Goal: Task Accomplishment & Management: Complete application form

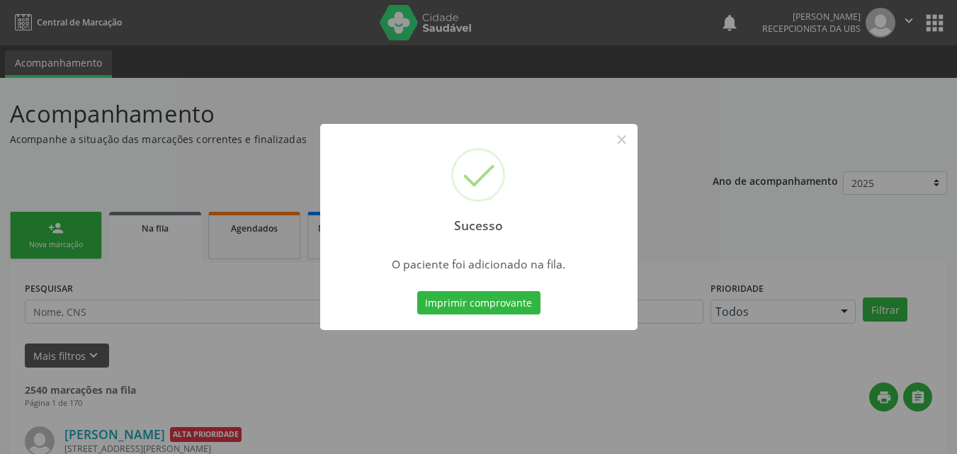
scroll to position [13, 0]
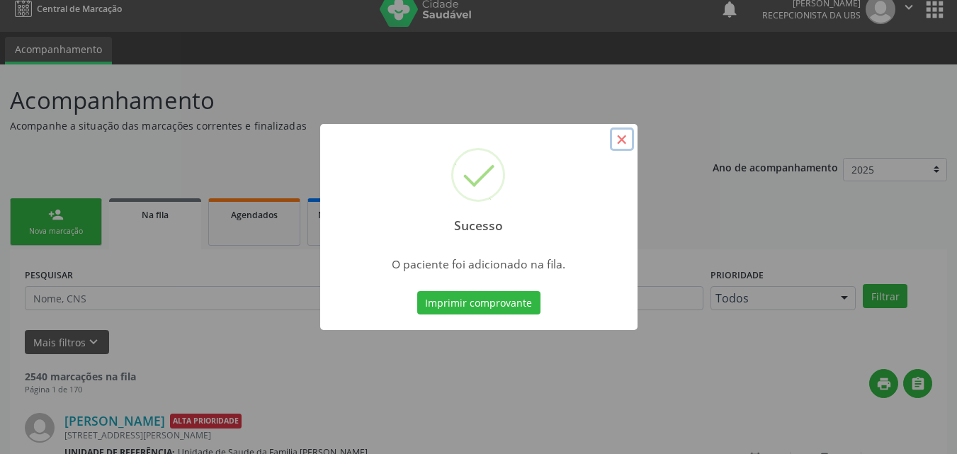
click at [626, 132] on button "×" at bounding box center [622, 139] width 24 height 24
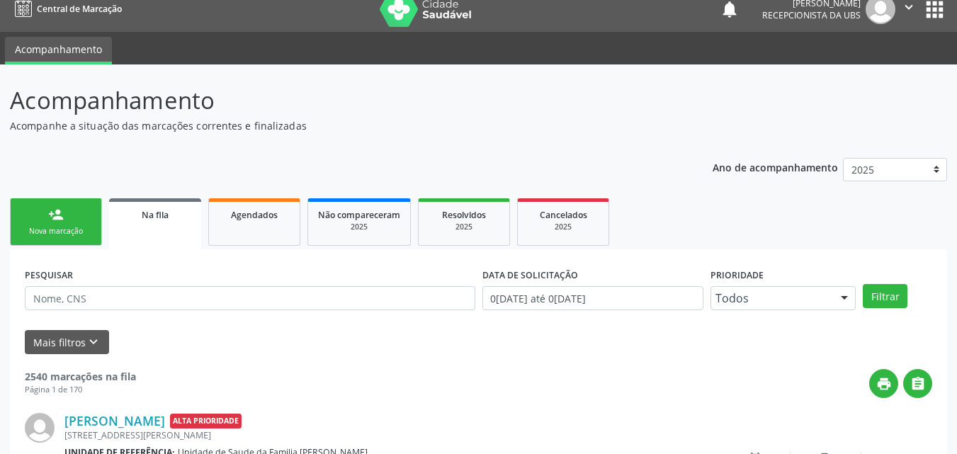
click at [82, 217] on link "person_add Nova marcação" at bounding box center [56, 221] width 92 height 47
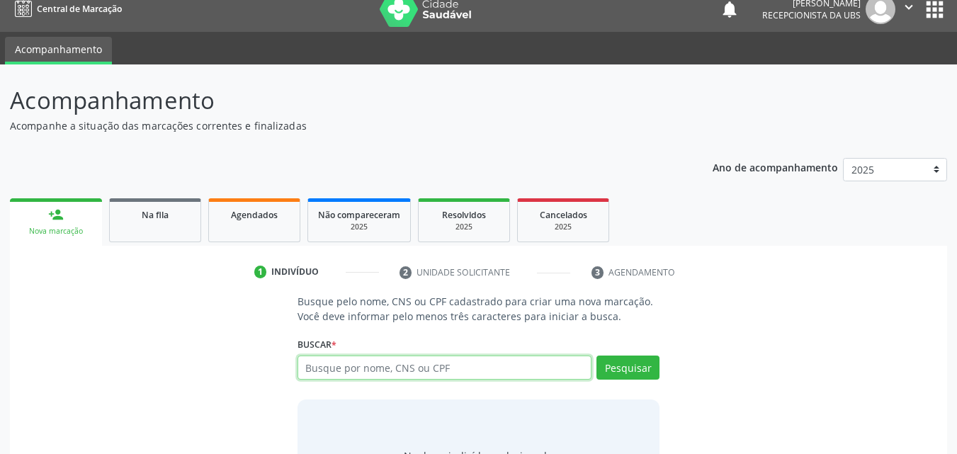
click at [353, 370] on input "text" at bounding box center [444, 367] width 295 height 24
type input "707809680684118"
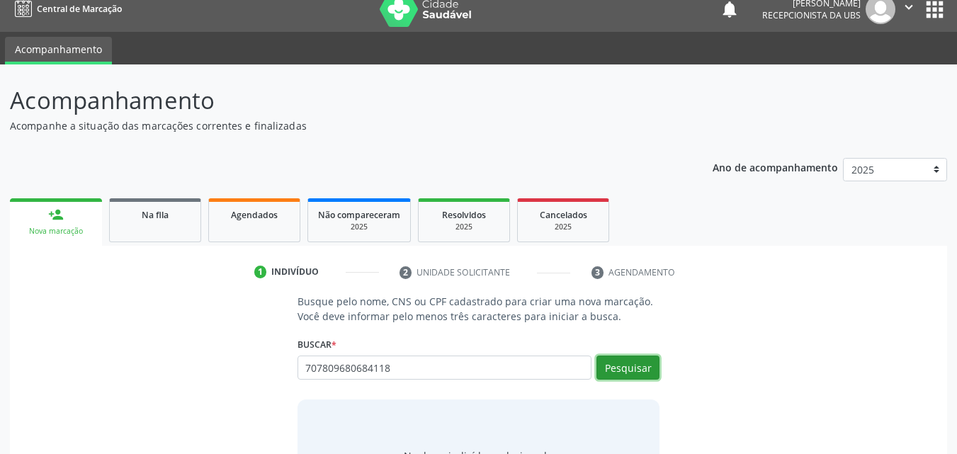
click at [603, 363] on button "Pesquisar" at bounding box center [627, 367] width 63 height 24
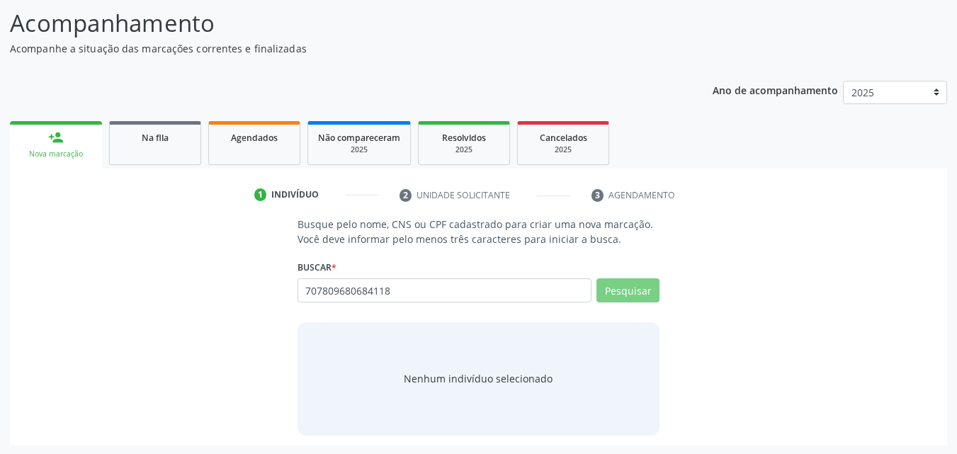
scroll to position [92, 0]
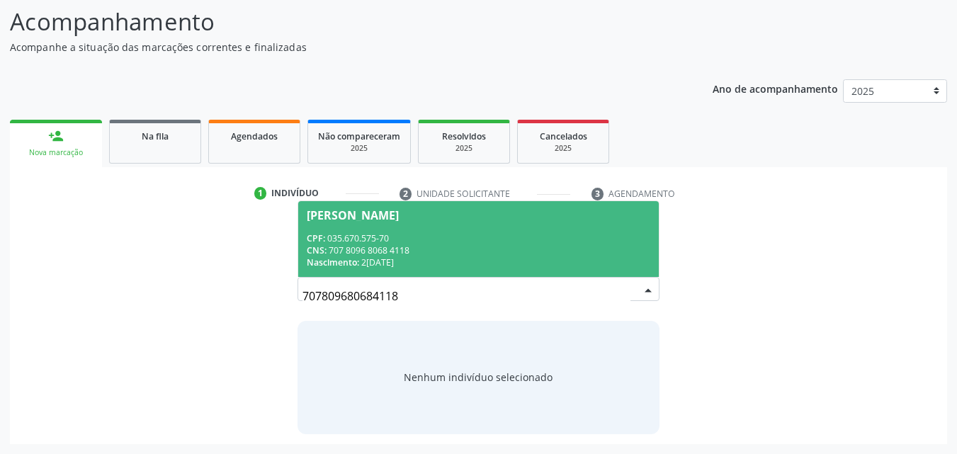
click at [451, 243] on div "CPF: 035.670.575-70" at bounding box center [479, 238] width 344 height 12
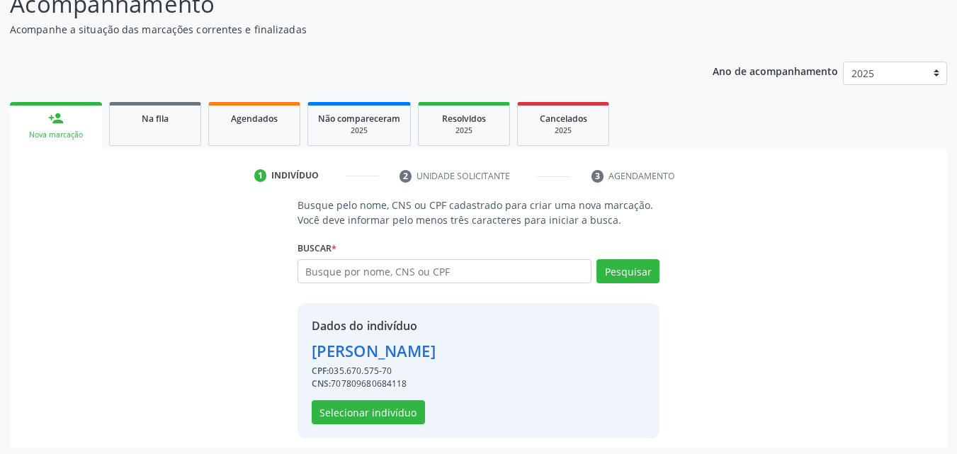
scroll to position [114, 0]
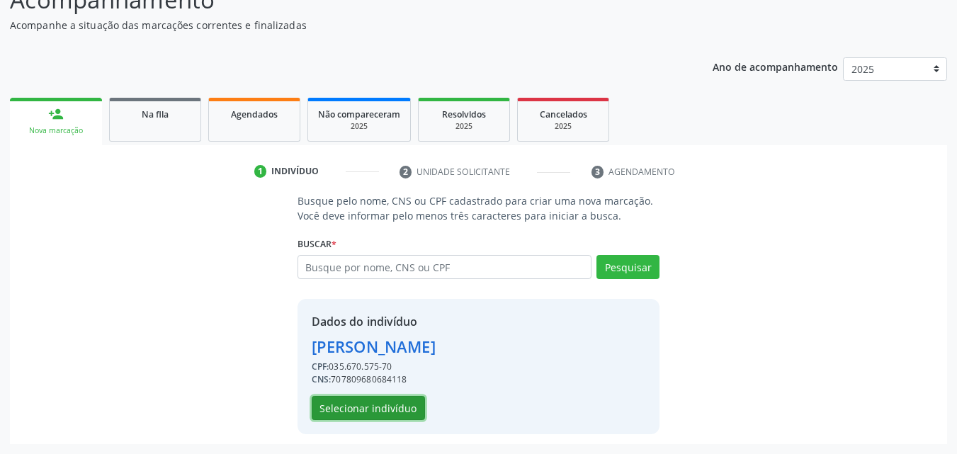
click at [352, 406] on button "Selecionar indivíduo" at bounding box center [368, 408] width 113 height 24
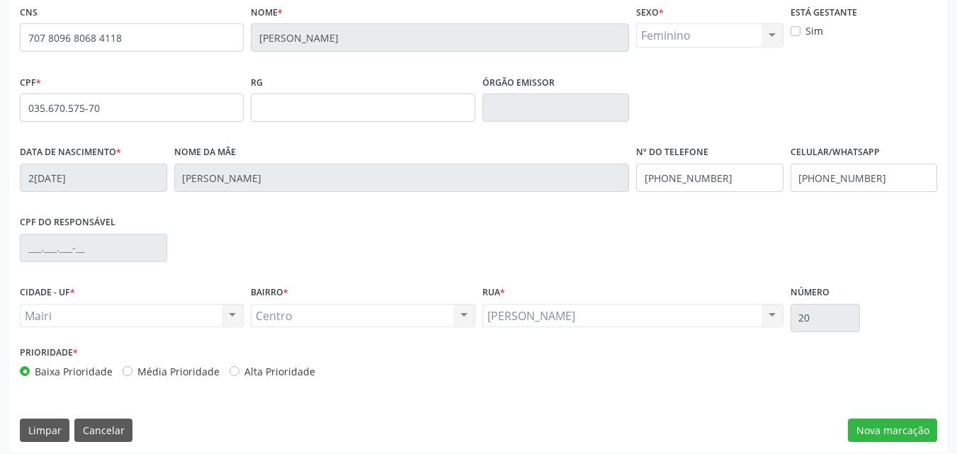
scroll to position [314, 0]
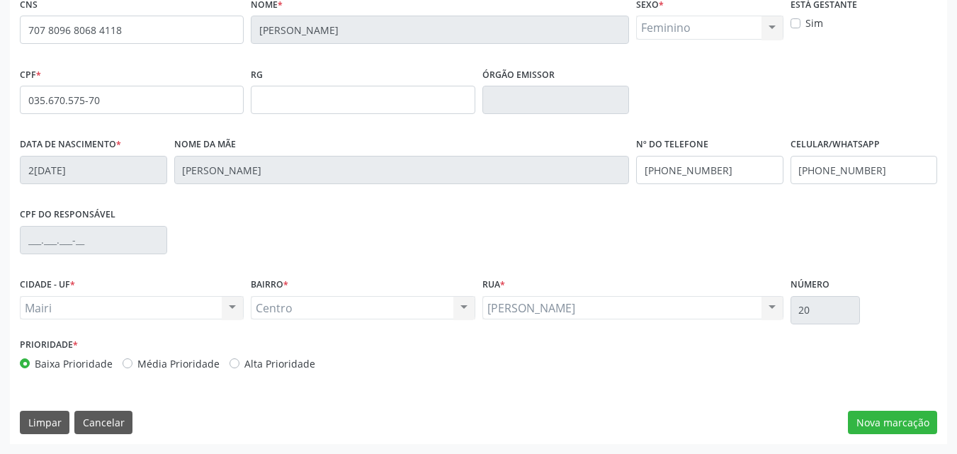
click at [222, 363] on div "Baixa Prioridade Média Prioridade Alta Prioridade" at bounding box center [247, 363] width 455 height 15
click at [244, 365] on label "Alta Prioridade" at bounding box center [279, 363] width 71 height 15
click at [229, 365] on input "Alta Prioridade" at bounding box center [234, 362] width 10 height 13
radio input "true"
click at [881, 421] on button "Nova marcação" at bounding box center [892, 423] width 89 height 24
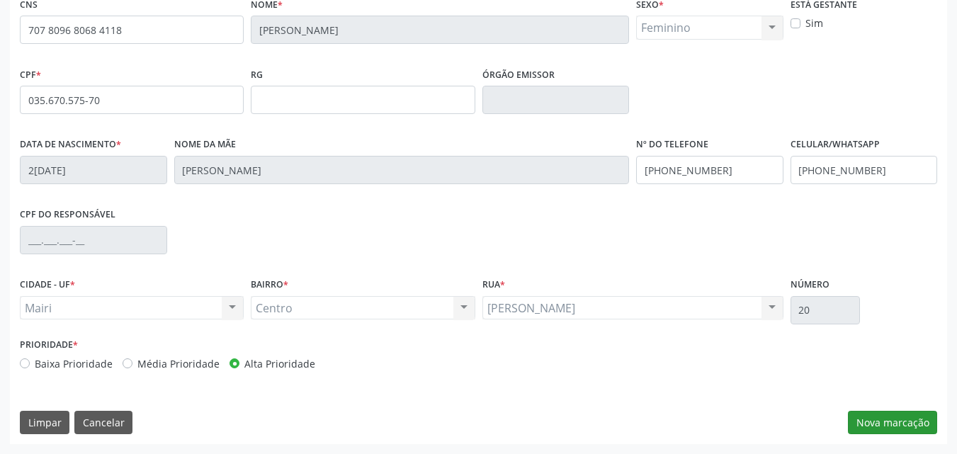
scroll to position [248, 0]
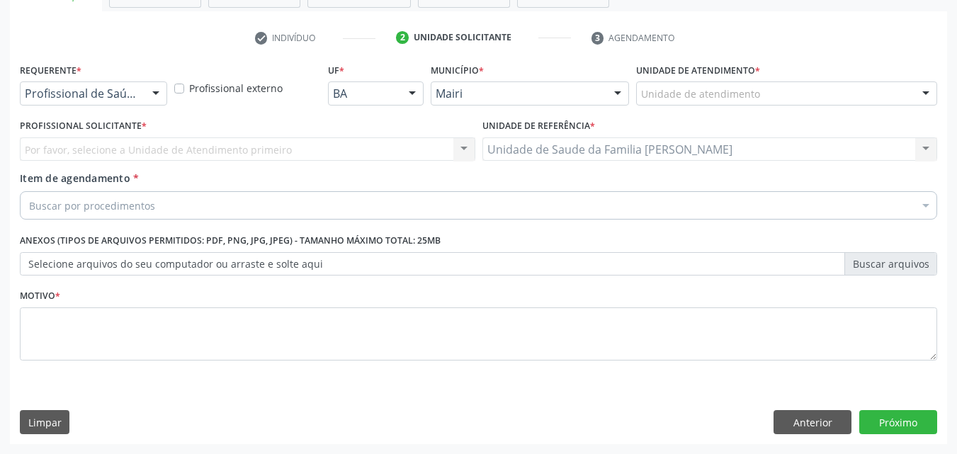
click at [663, 103] on div "Unidade de atendimento" at bounding box center [786, 93] width 301 height 24
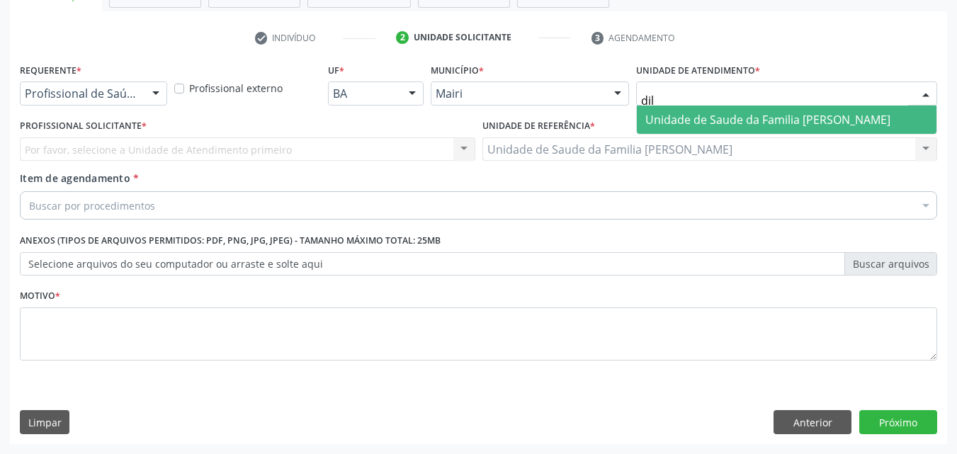
type input "dilt"
click at [794, 103] on input "dilt" at bounding box center [774, 100] width 267 height 28
click at [801, 112] on span "Unidade de Saude da Familia [PERSON_NAME]" at bounding box center [767, 120] width 245 height 16
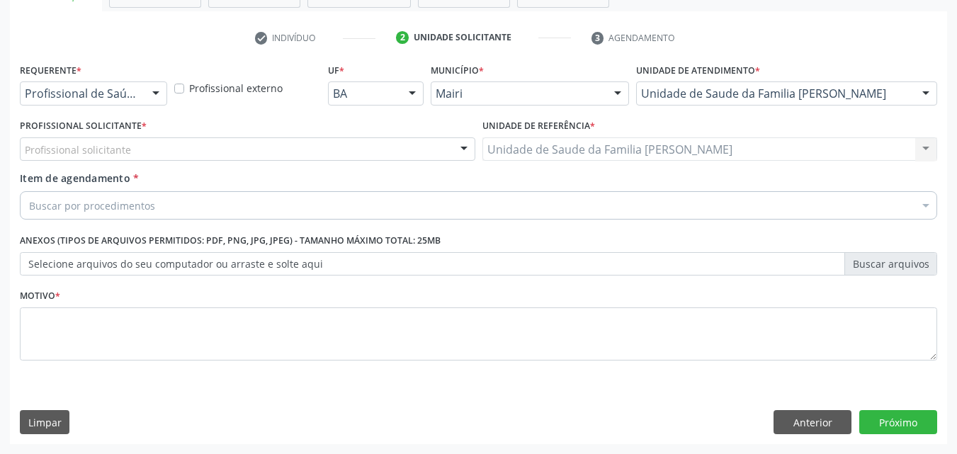
click at [224, 152] on div "Profissional solicitante" at bounding box center [247, 149] width 455 height 24
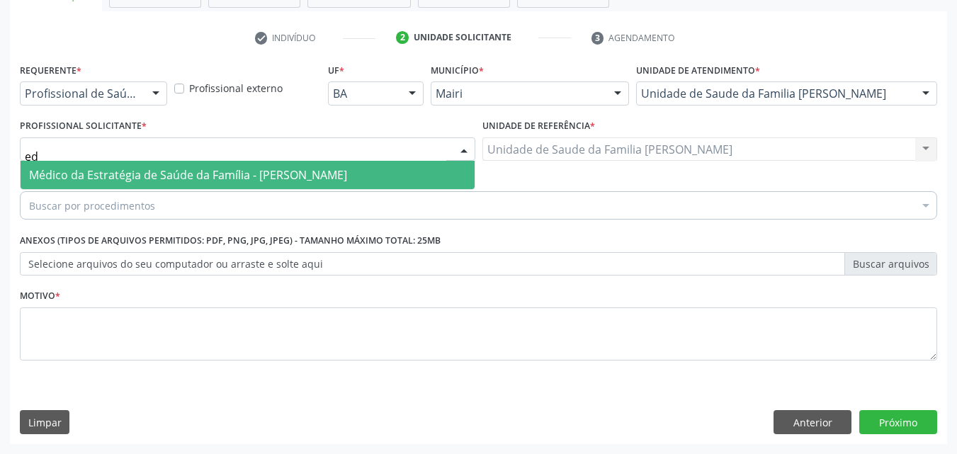
type input "e"
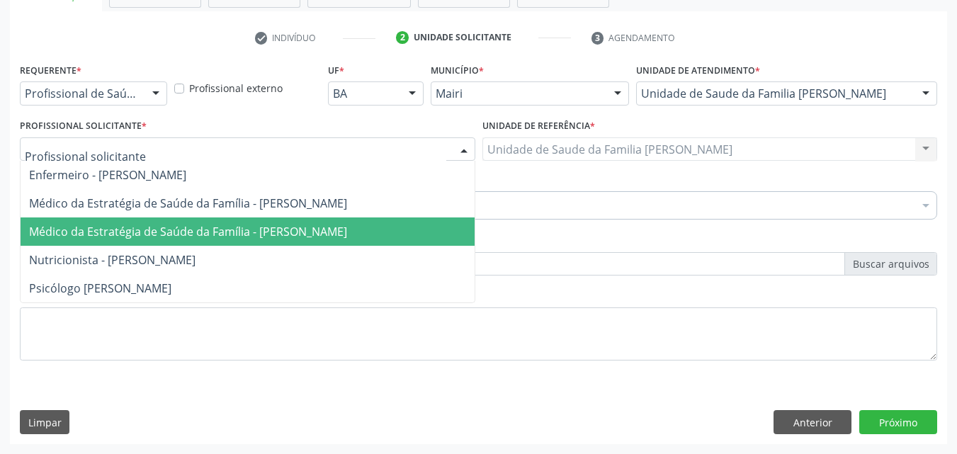
click at [182, 240] on span "Médico da Estratégia de Saúde da Família - [PERSON_NAME]" at bounding box center [248, 231] width 454 height 28
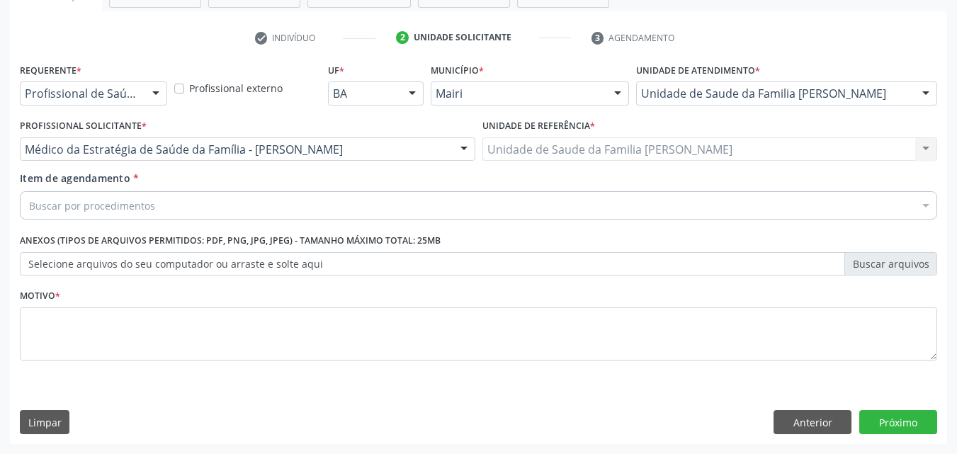
click at [152, 205] on div "Buscar por procedimentos" at bounding box center [478, 205] width 917 height 28
click at [29, 205] on input "Item de agendamento *" at bounding box center [29, 205] width 0 height 28
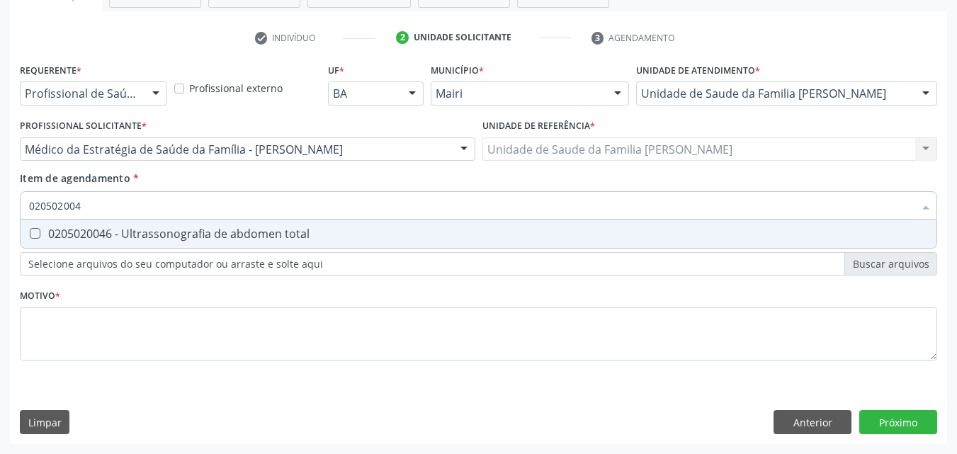
type input "0205020046"
click at [128, 228] on div "0205020046 - Ultrassonografia de abdomen total" at bounding box center [478, 233] width 898 height 11
checkbox total "true"
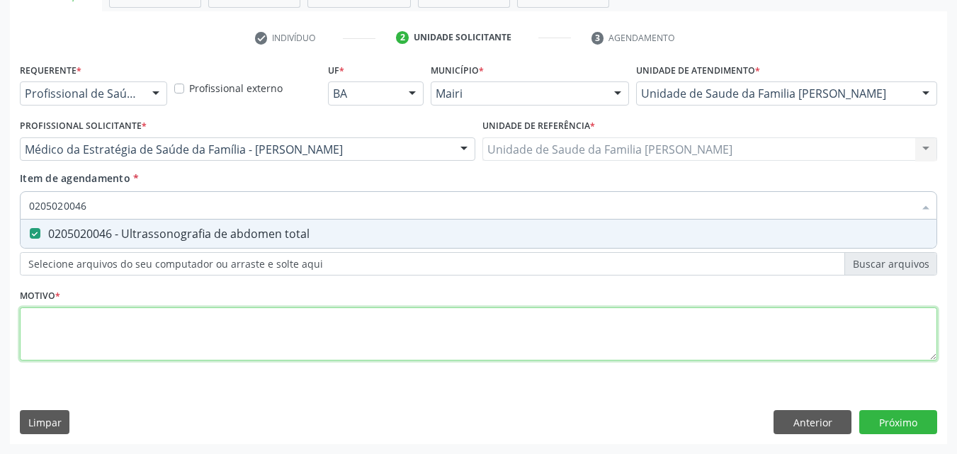
click at [84, 315] on div "Requerente * Profissional de Saúde Profissional de Saúde Paciente Nenhum result…" at bounding box center [478, 219] width 917 height 321
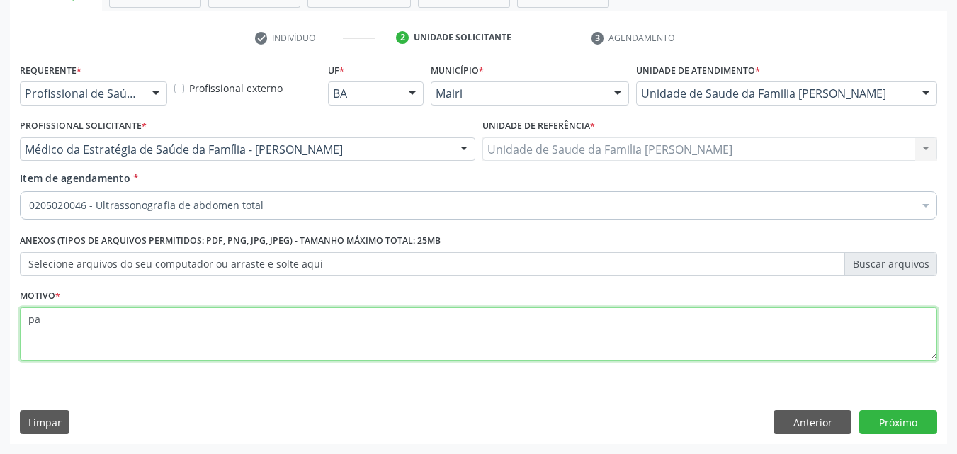
type textarea "p"
click at [120, 324] on textarea "PACIENTE COM NODULO GEPATICO EM ACOMPANHAMENTO" at bounding box center [478, 334] width 917 height 54
click at [115, 321] on textarea "PACIENTE COM NODULO GEPATICO EM ACOMPANHAMENTO" at bounding box center [478, 334] width 917 height 54
type textarea "PACIENTE COM NÓDULO GEPATICO EM ACOMPANHAMENTO"
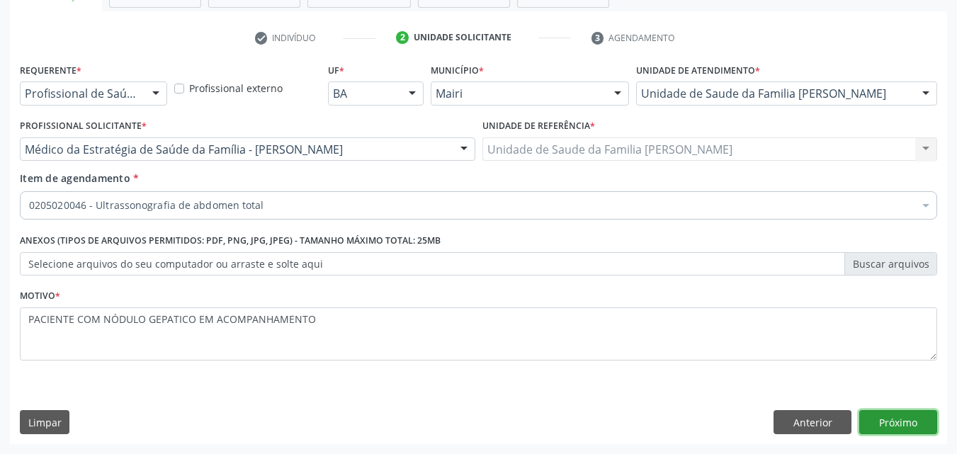
click at [924, 415] on button "Próximo" at bounding box center [898, 422] width 78 height 24
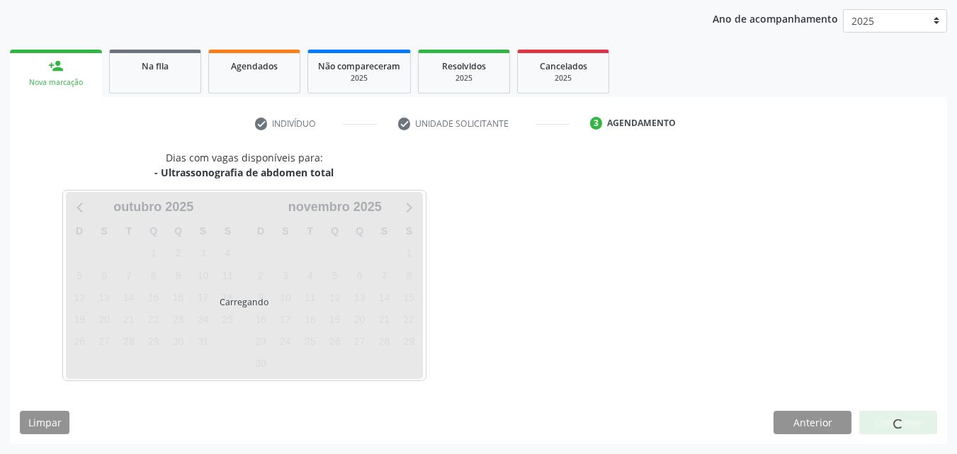
scroll to position [204, 0]
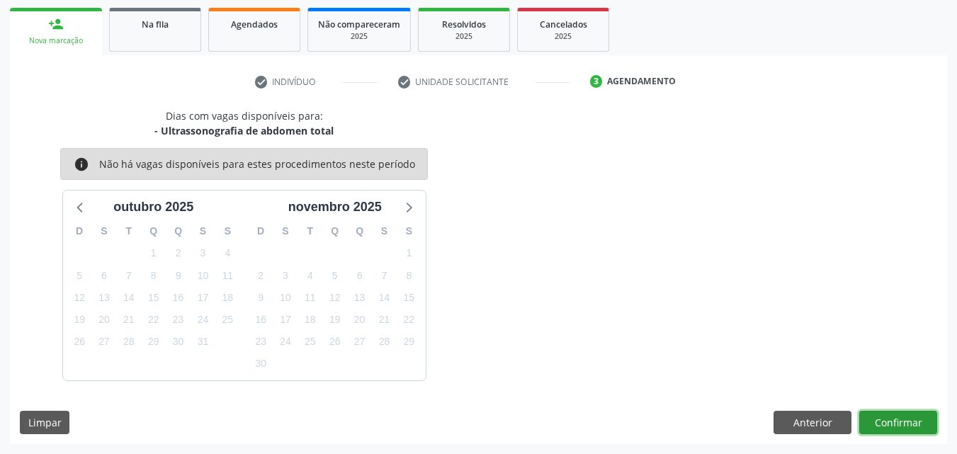
click at [877, 411] on button "Confirmar" at bounding box center [898, 423] width 78 height 24
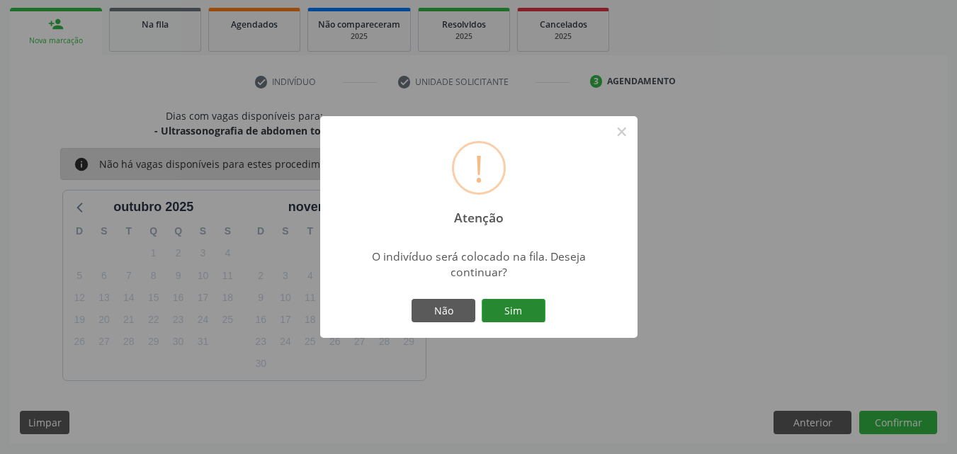
click at [496, 310] on button "Sim" at bounding box center [513, 311] width 64 height 24
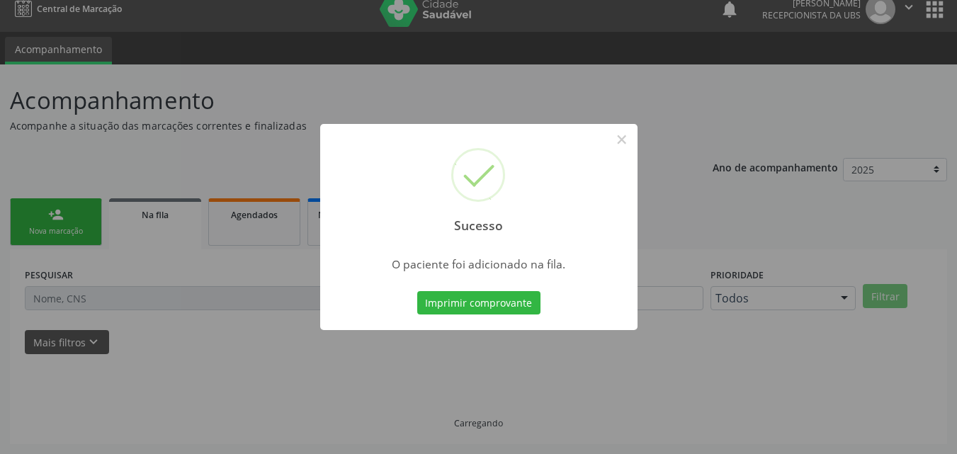
scroll to position [13, 0]
